Goal: Task Accomplishment & Management: Manage account settings

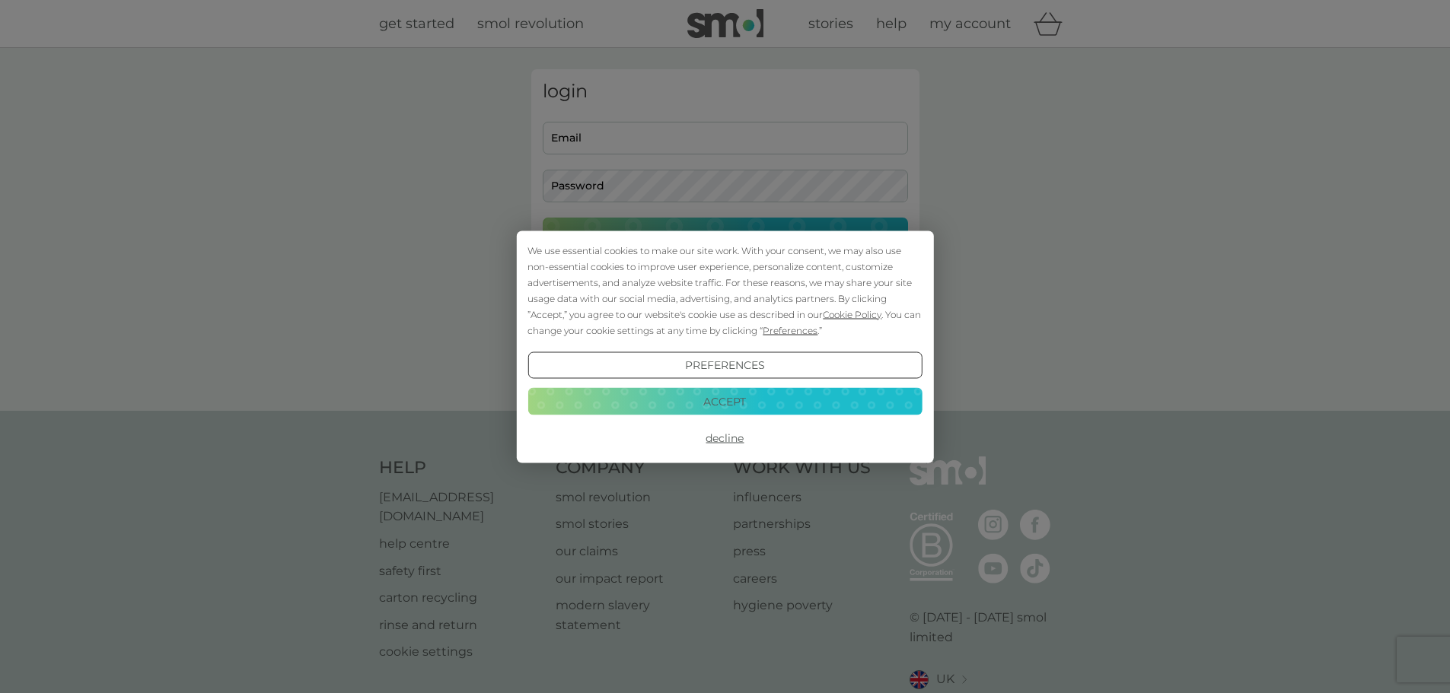
click at [692, 396] on button "Accept" at bounding box center [724, 401] width 394 height 27
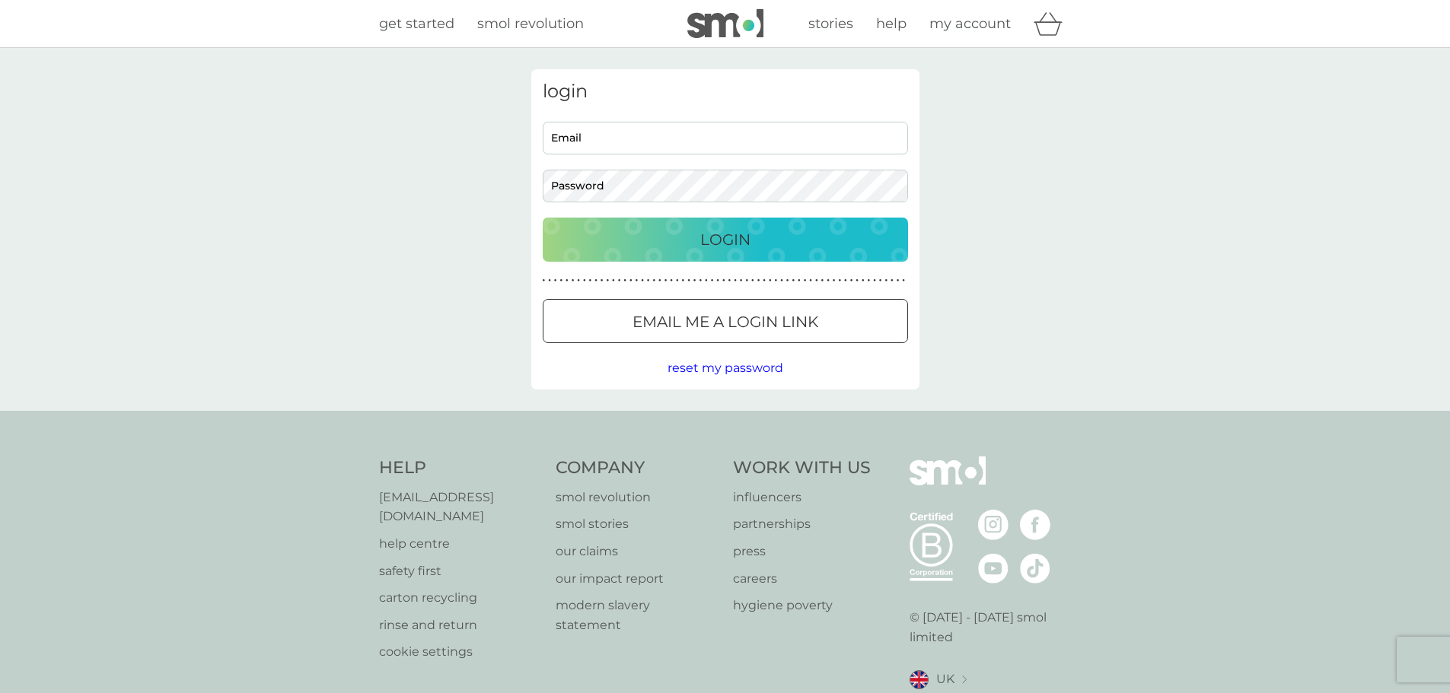
click at [597, 135] on input "Email" at bounding box center [725, 138] width 365 height 33
type input "[EMAIL_ADDRESS][DOMAIN_NAME]"
click at [663, 324] on p "Email me a login link" at bounding box center [725, 322] width 186 height 24
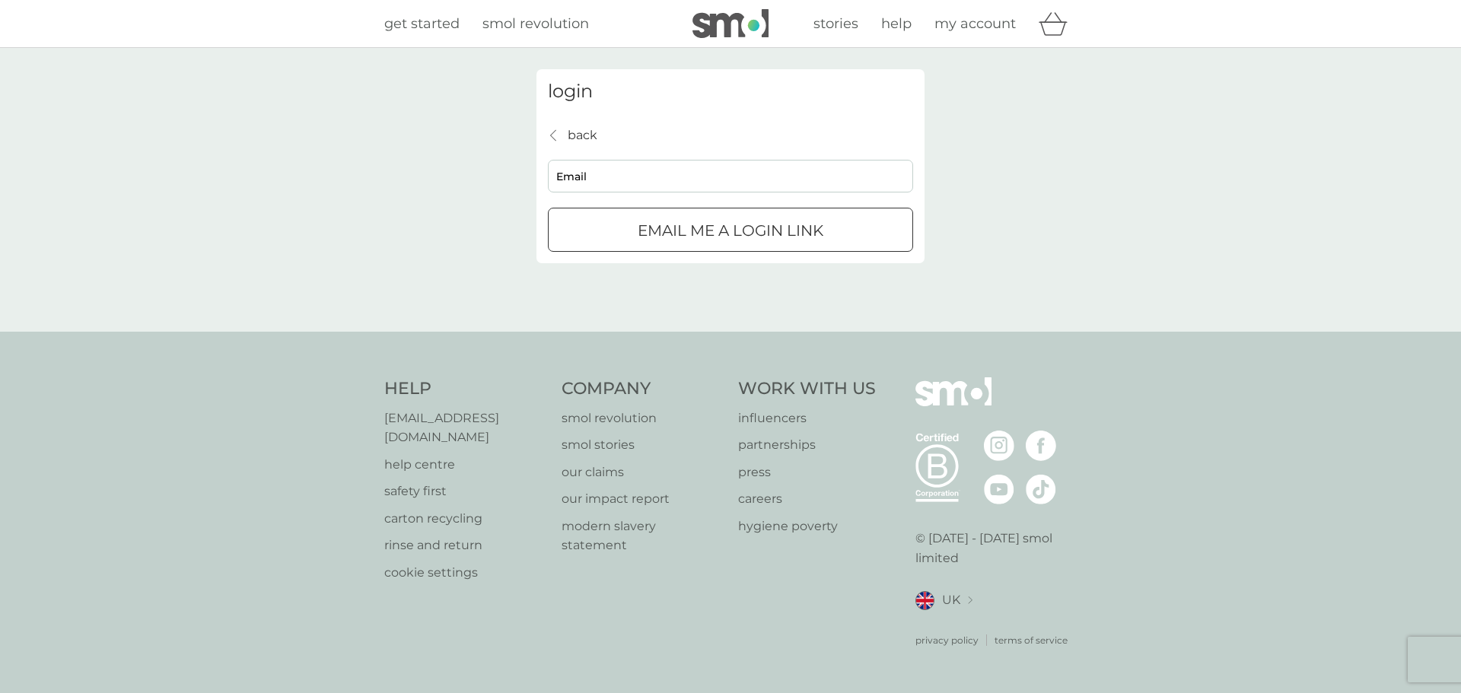
click at [631, 179] on input "Email" at bounding box center [730, 176] width 365 height 33
type input "[EMAIL_ADDRESS][DOMAIN_NAME]"
click at [646, 230] on p "Email me a login link" at bounding box center [731, 230] width 186 height 24
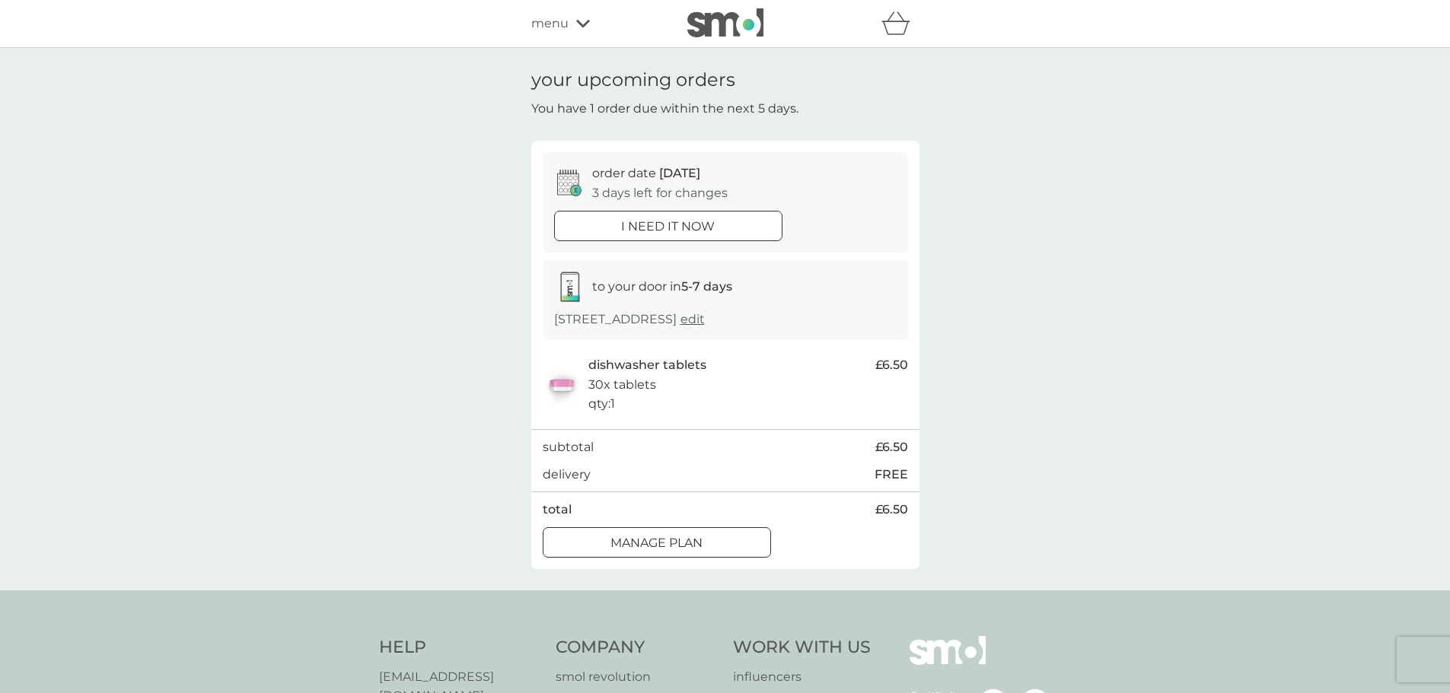
click at [658, 537] on div at bounding box center [656, 543] width 55 height 16
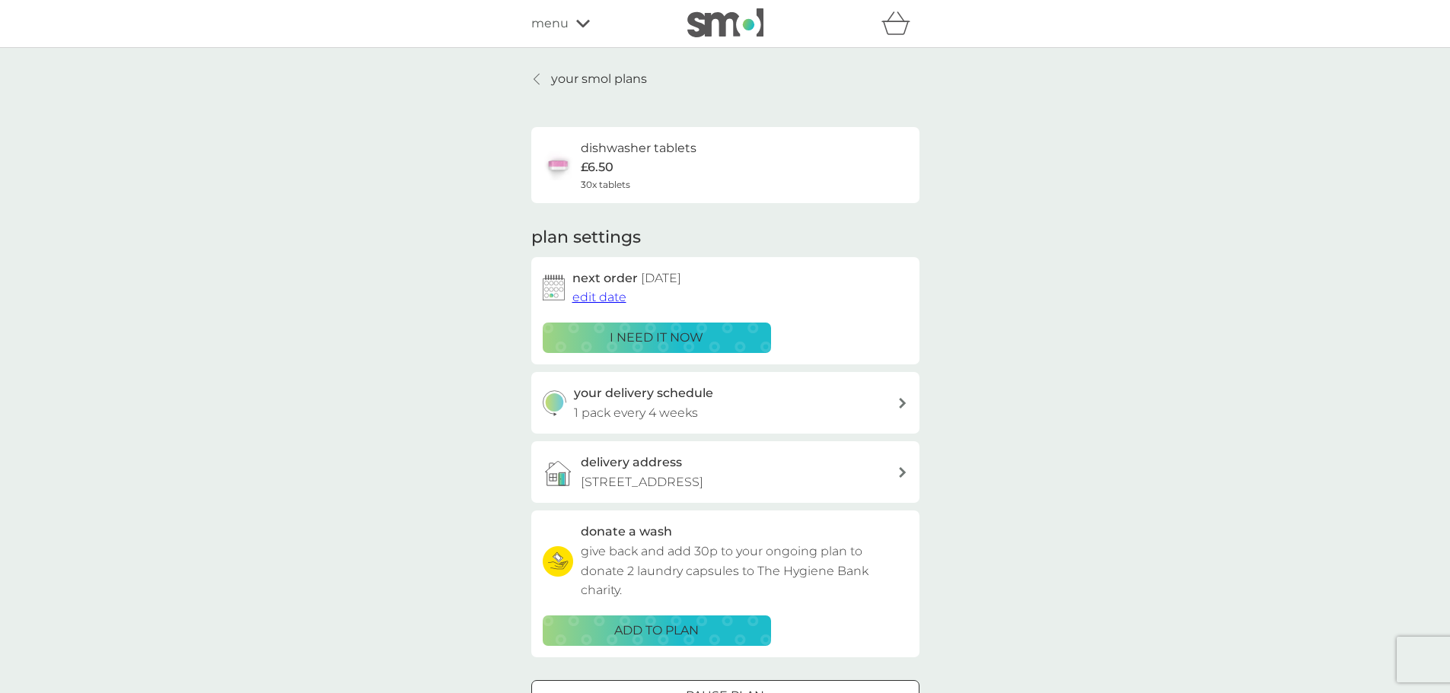
click at [613, 295] on span "edit date" at bounding box center [599, 297] width 54 height 14
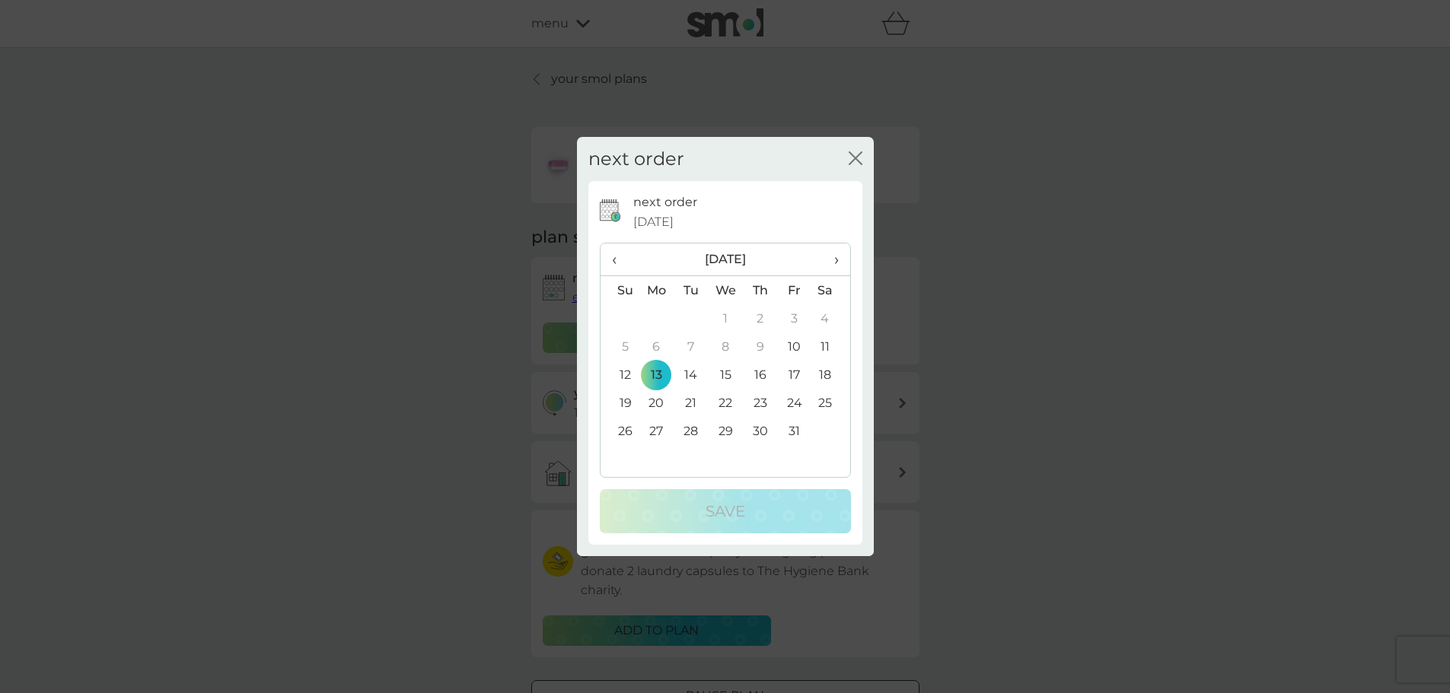
click at [657, 430] on td "27" at bounding box center [656, 431] width 35 height 28
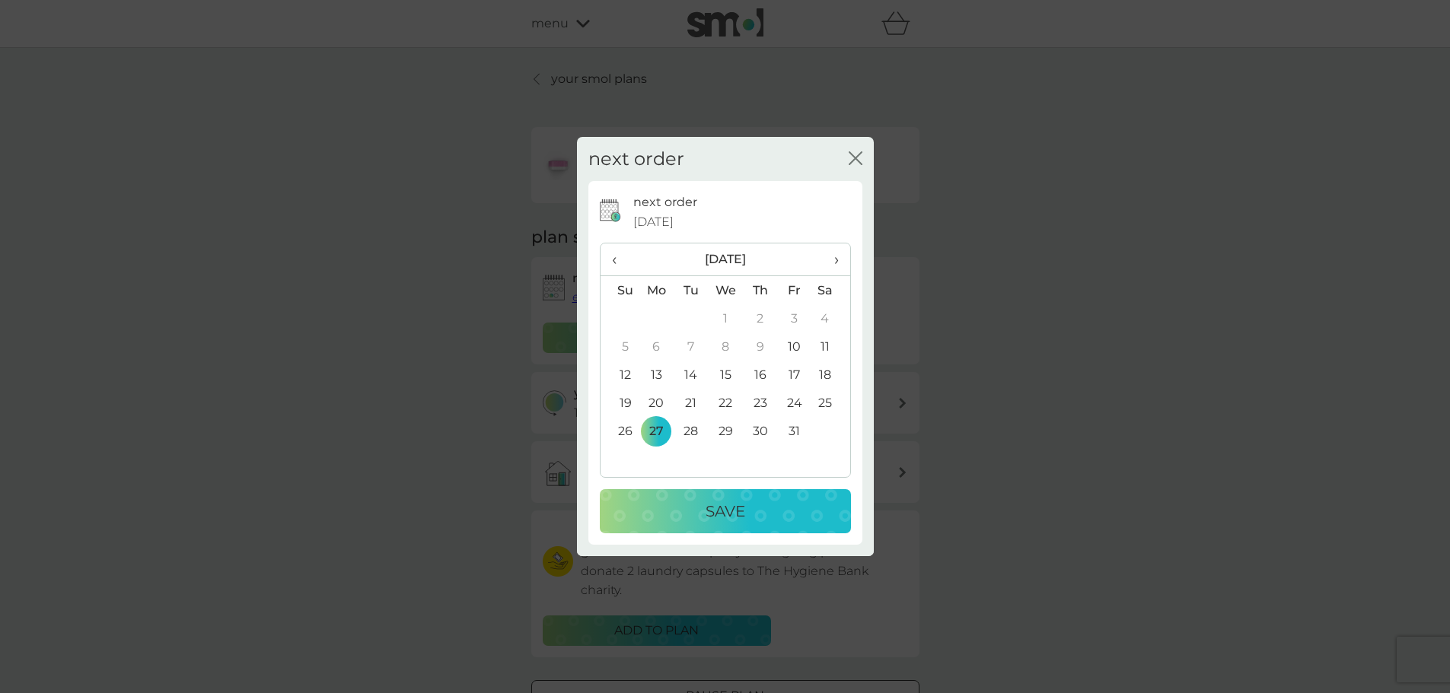
click at [724, 511] on p "Save" at bounding box center [725, 511] width 40 height 24
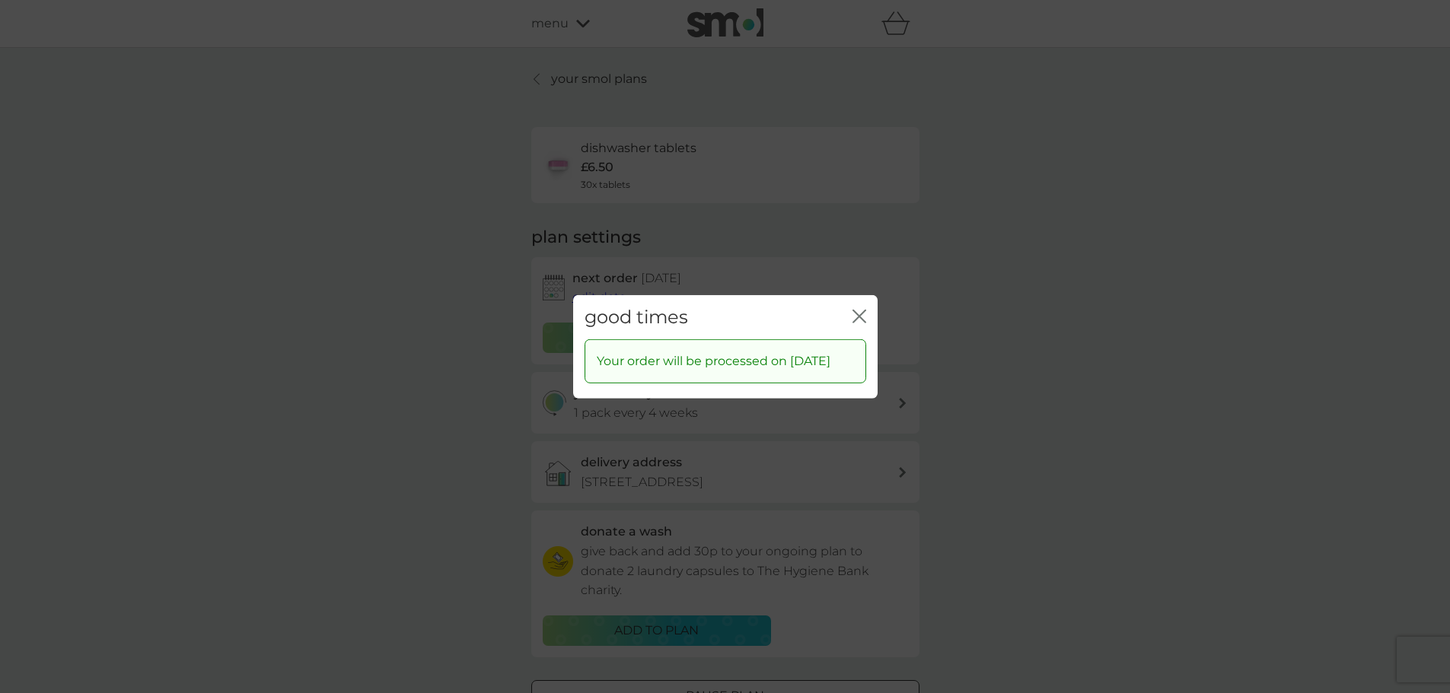
click at [855, 309] on icon "close" at bounding box center [859, 316] width 14 height 14
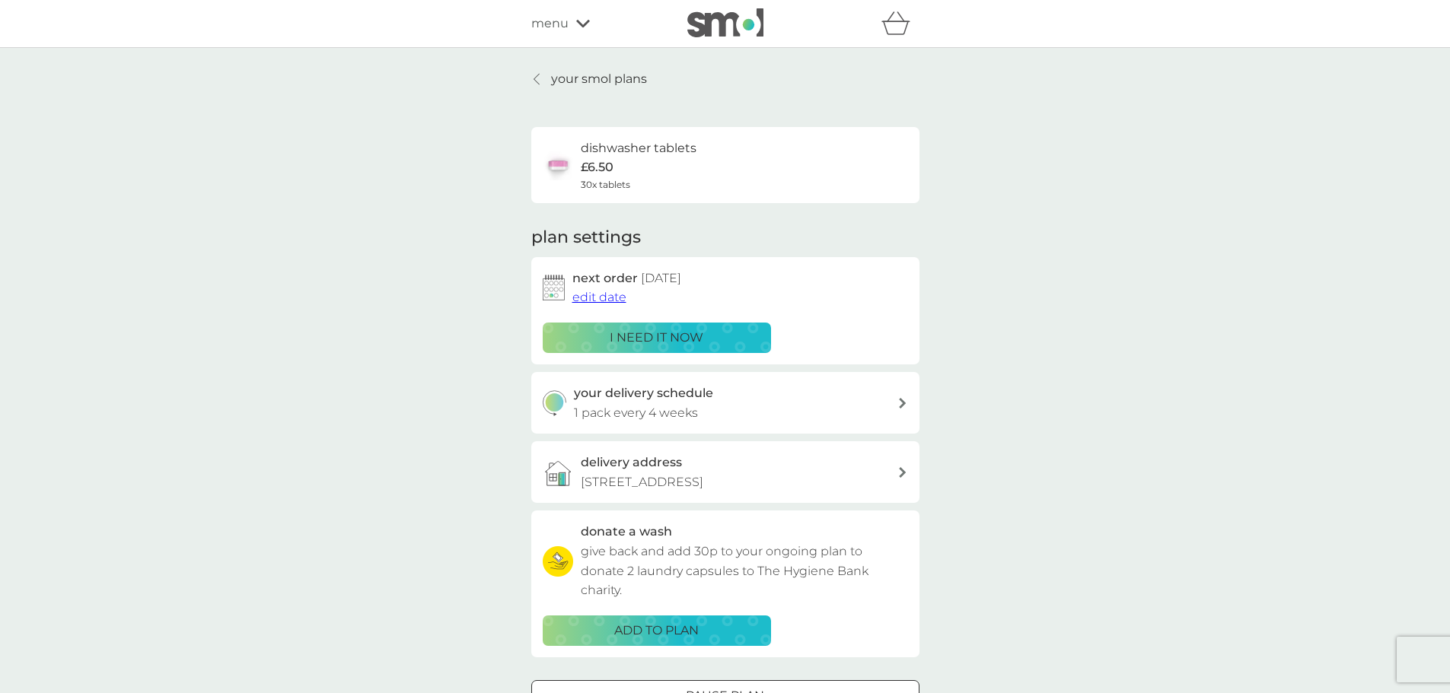
click at [778, 405] on div "your delivery schedule 1 pack every 4 weeks" at bounding box center [735, 403] width 323 height 39
select select "28"
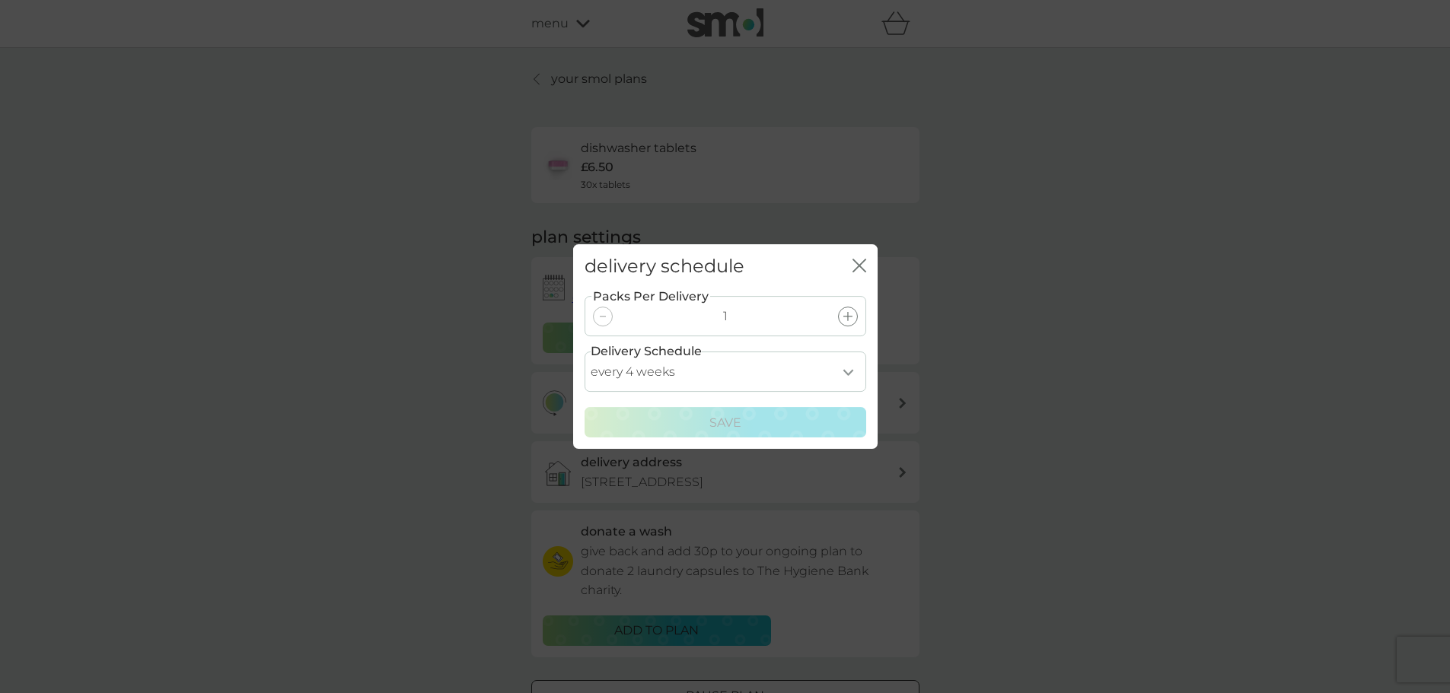
click at [861, 263] on icon "close" at bounding box center [862, 266] width 6 height 12
